Goal: Information Seeking & Learning: Stay updated

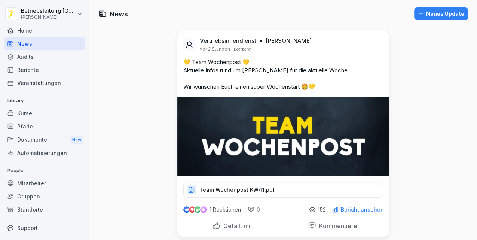
click at [375, 59] on p "💛 Team Wochenpost 💛 Aktuelle Infos rund um [PERSON_NAME] für die aktuelle Woche…" at bounding box center [283, 74] width 200 height 33
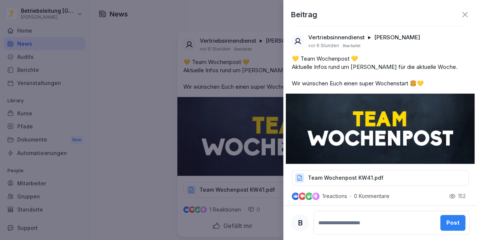
click at [462, 17] on icon at bounding box center [464, 14] width 9 height 9
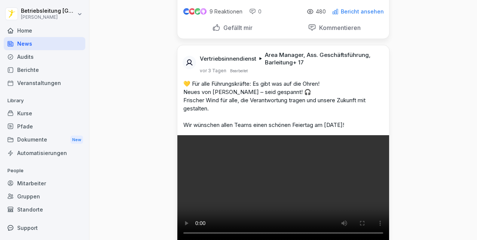
scroll to position [1361, 0]
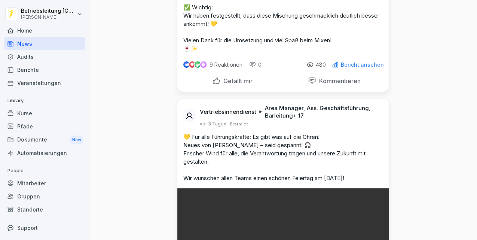
drag, startPoint x: 175, startPoint y: 30, endPoint x: 416, endPoint y: 73, distance: 244.5
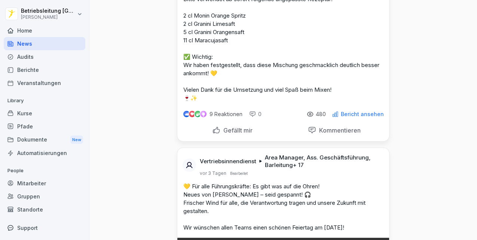
scroll to position [1311, 0]
drag, startPoint x: 182, startPoint y: 52, endPoint x: 379, endPoint y: 219, distance: 258.7
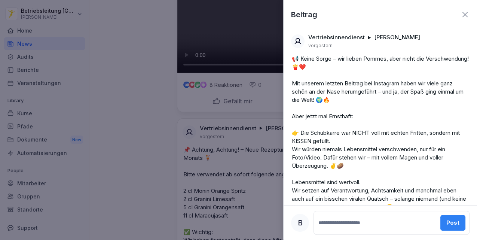
click at [220, 129] on div at bounding box center [238, 120] width 477 height 240
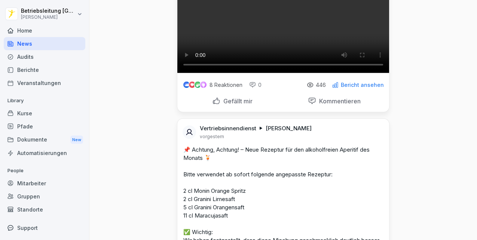
drag, startPoint x: 250, startPoint y: 143, endPoint x: 284, endPoint y: 168, distance: 42.8
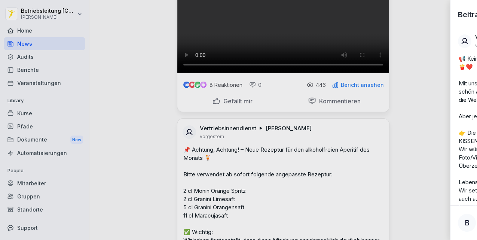
click at [284, 168] on div at bounding box center [238, 120] width 477 height 240
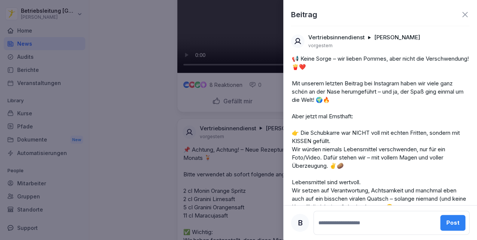
click at [234, 170] on div at bounding box center [238, 120] width 477 height 240
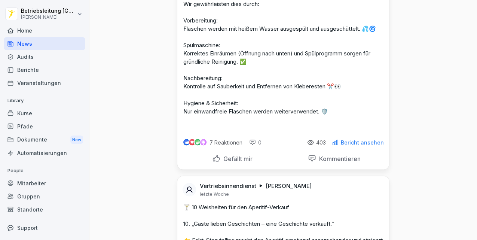
scroll to position [5088, 0]
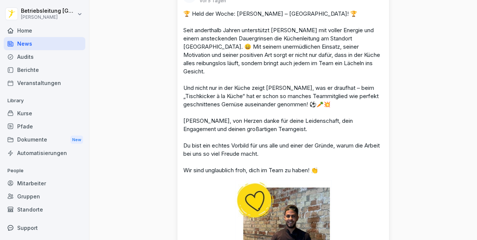
drag, startPoint x: 145, startPoint y: 60, endPoint x: 141, endPoint y: -2, distance: 62.2
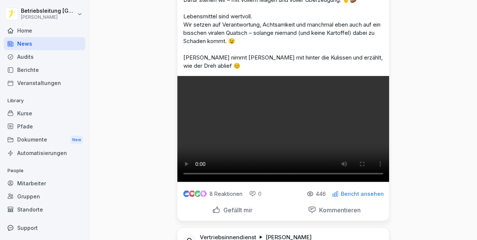
scroll to position [1028, 0]
